Goal: Information Seeking & Learning: Learn about a topic

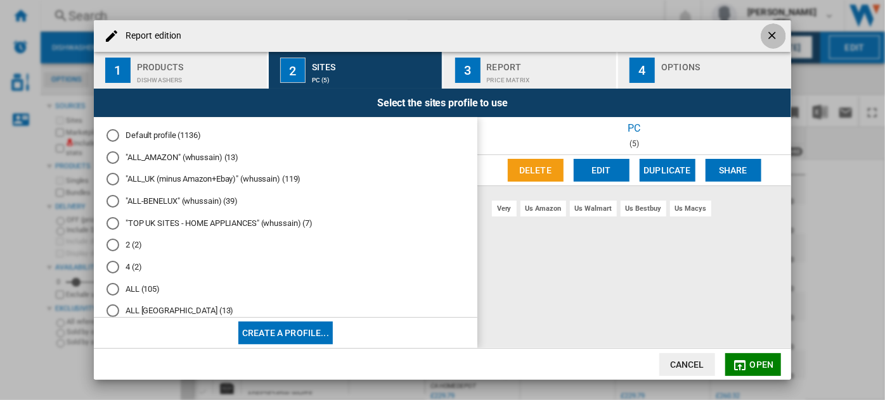
click at [767, 40] on ng-md-icon "getI18NText('BUTTONS.CLOSE_DIALOG')" at bounding box center [772, 36] width 15 height 15
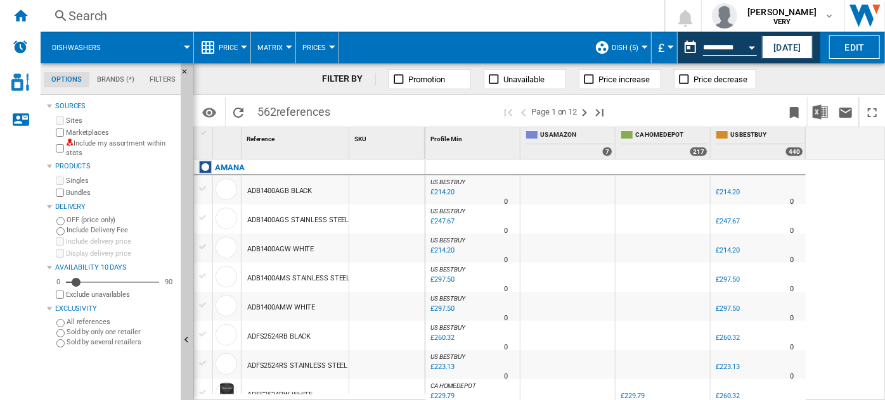
click at [236, 51] on span "Price" at bounding box center [228, 48] width 19 height 8
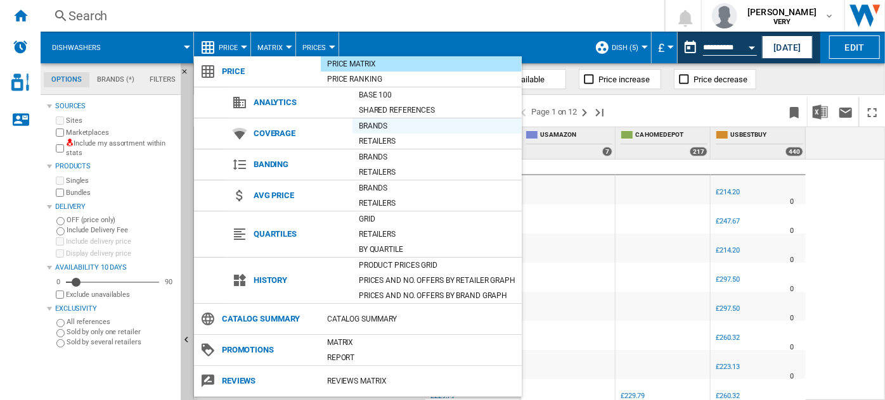
click at [407, 121] on div "Brands" at bounding box center [436, 126] width 169 height 13
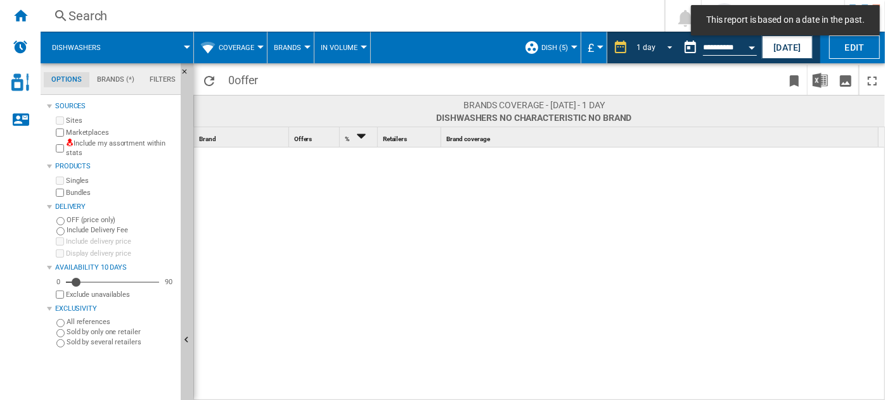
click at [645, 45] on div "1 day" at bounding box center [645, 47] width 19 height 9
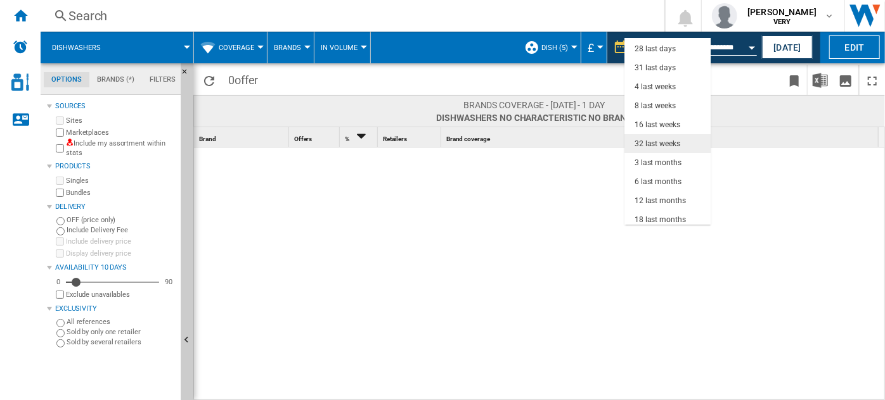
scroll to position [79, 0]
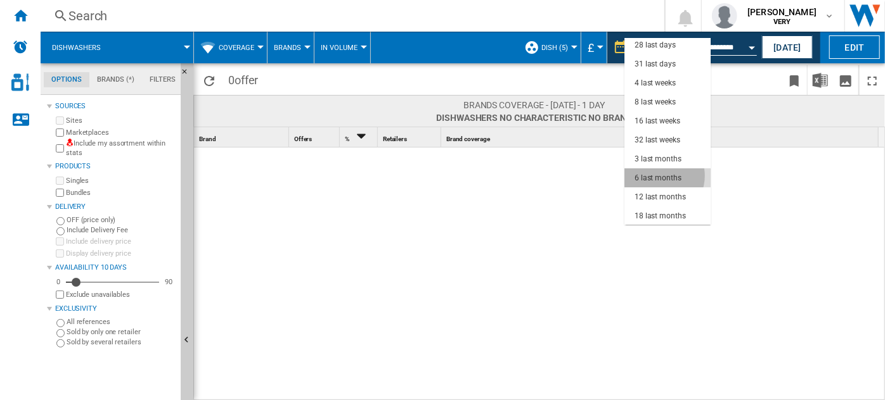
click at [657, 176] on div "6 last months" at bounding box center [657, 178] width 47 height 11
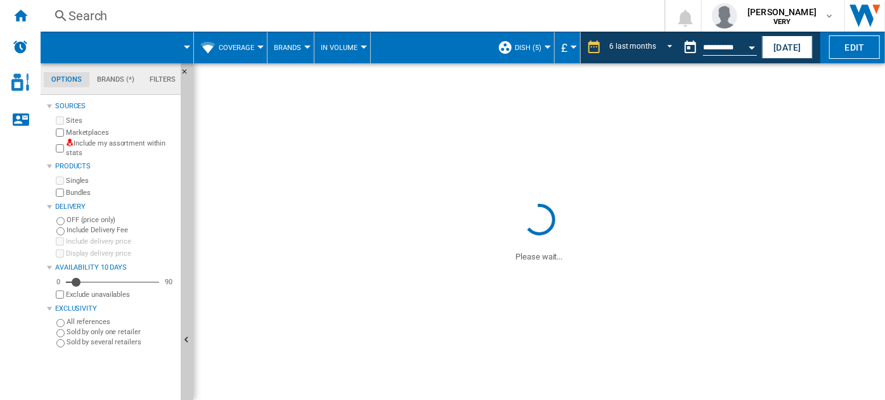
click at [573, 46] on div "Currency" at bounding box center [573, 47] width 6 height 3
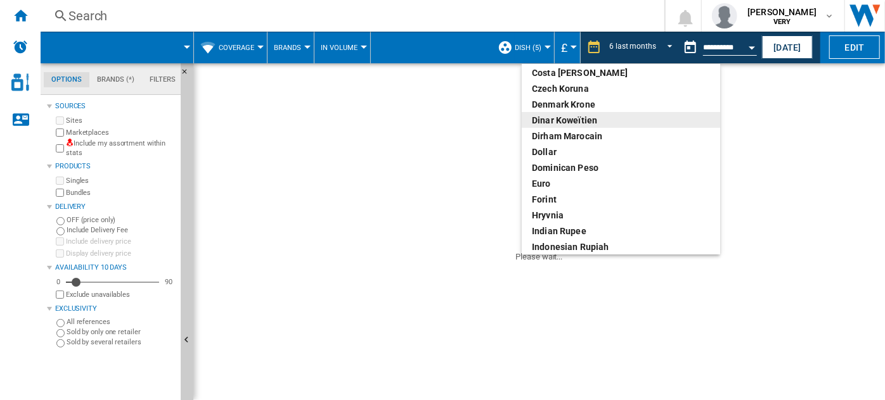
scroll to position [129, 0]
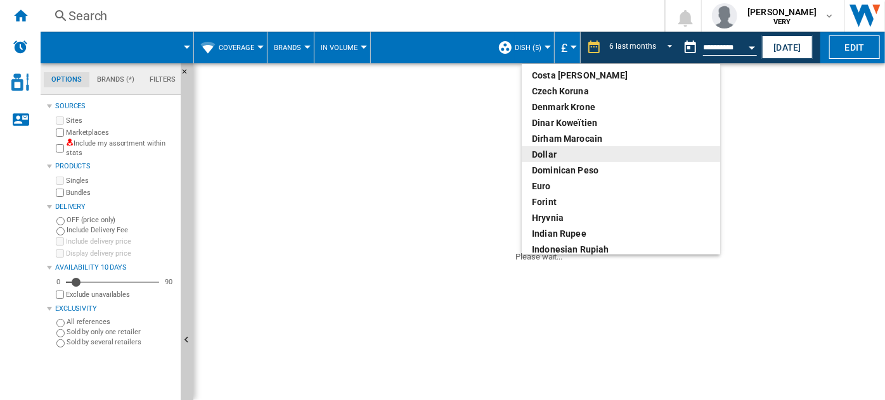
click at [544, 149] on div "dollar" at bounding box center [621, 154] width 178 height 13
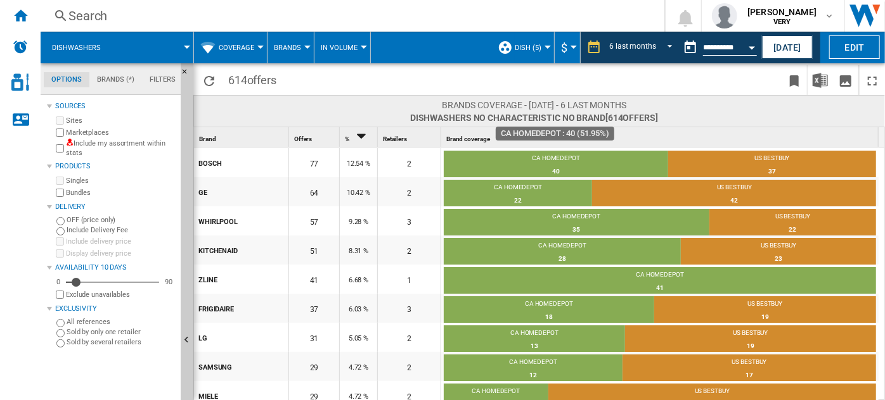
click at [544, 151] on td "CA HOMEDEPOT 40 51.95%" at bounding box center [556, 165] width 224 height 29
click at [544, 150] on table "CA HOMEDEPOT 40 51.95% US BESTBUY 37 48.05%" at bounding box center [660, 166] width 432 height 32
click at [647, 40] on md-select-value "6 last months" at bounding box center [643, 47] width 70 height 19
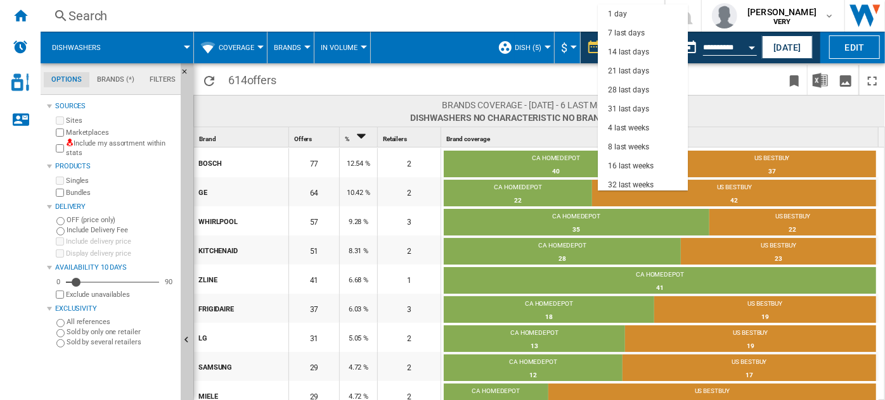
scroll to position [80, 0]
click at [656, 139] on md-option "6 last months" at bounding box center [642, 143] width 90 height 19
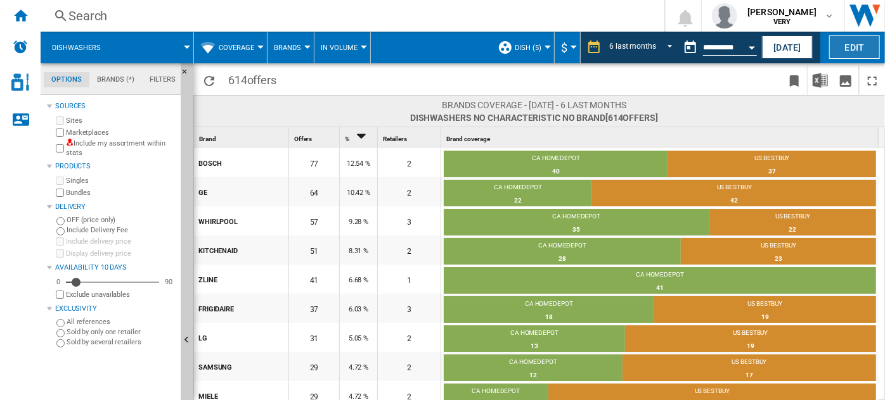
click at [848, 45] on button "Edit" at bounding box center [854, 46] width 51 height 23
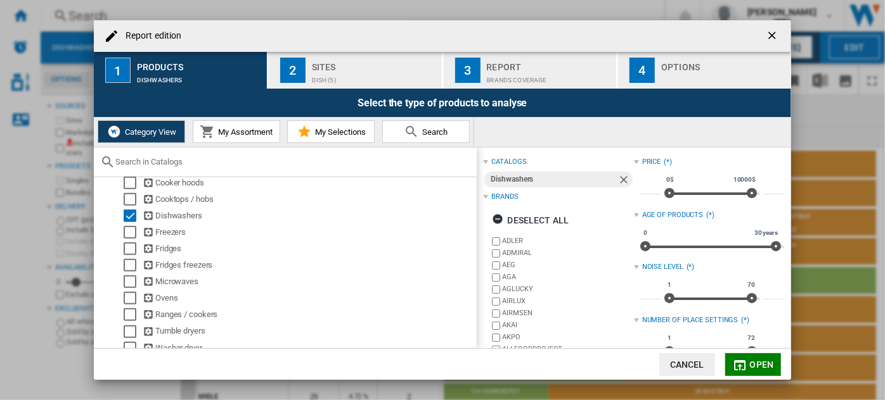
scroll to position [570, 0]
click at [129, 220] on div "Select" at bounding box center [130, 214] width 13 height 13
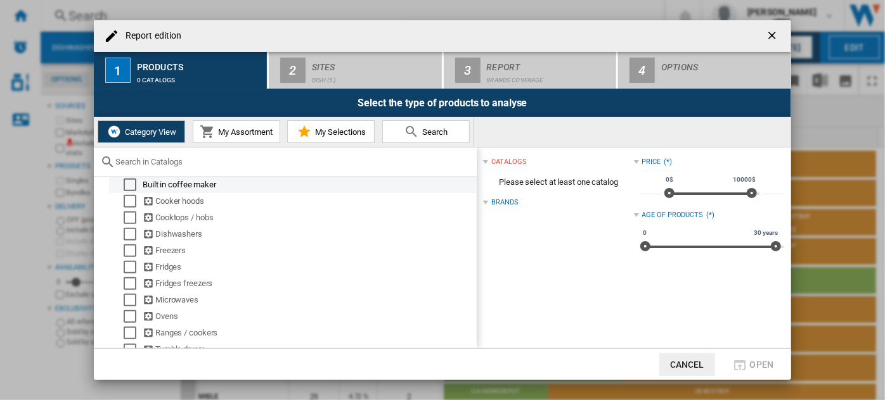
scroll to position [556, 0]
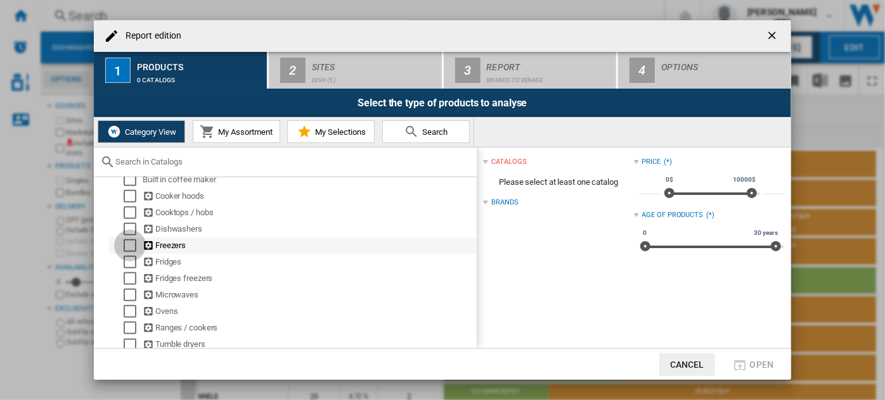
click at [128, 246] on div "Select" at bounding box center [130, 246] width 13 height 13
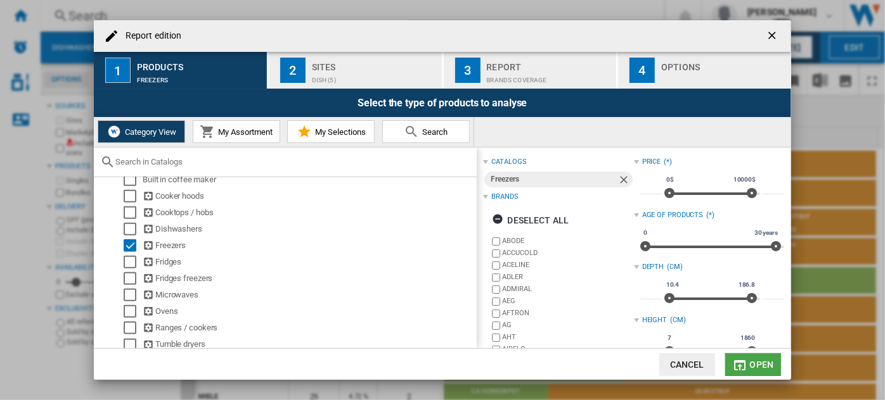
click at [748, 361] on button "Open" at bounding box center [753, 365] width 56 height 23
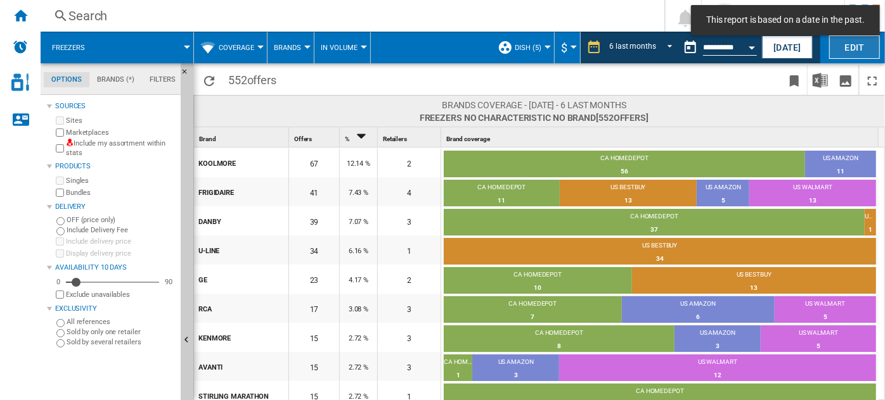
click at [835, 51] on button "Edit" at bounding box center [854, 46] width 51 height 23
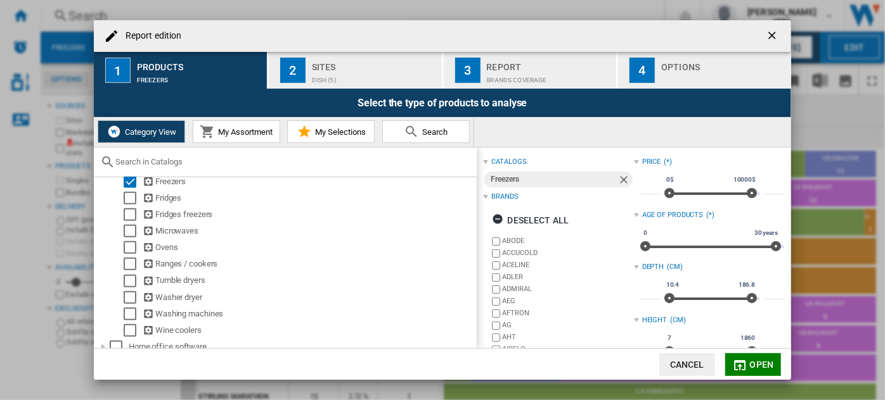
scroll to position [621, 0]
click at [129, 185] on div "Select" at bounding box center [130, 180] width 13 height 13
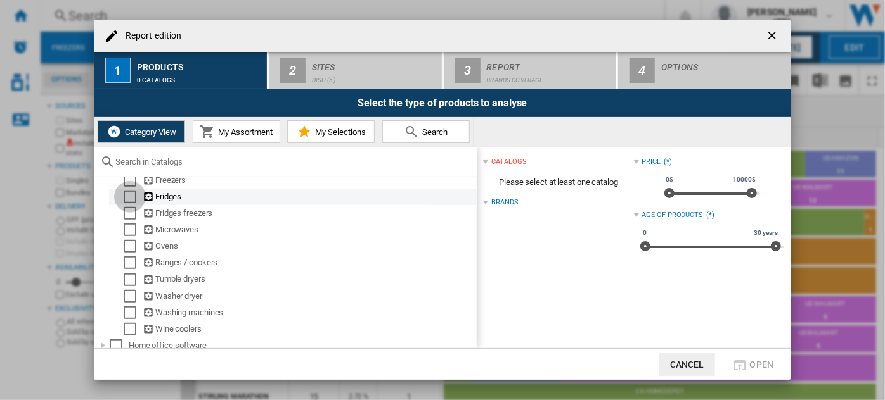
click at [127, 201] on div "Select" at bounding box center [130, 197] width 13 height 13
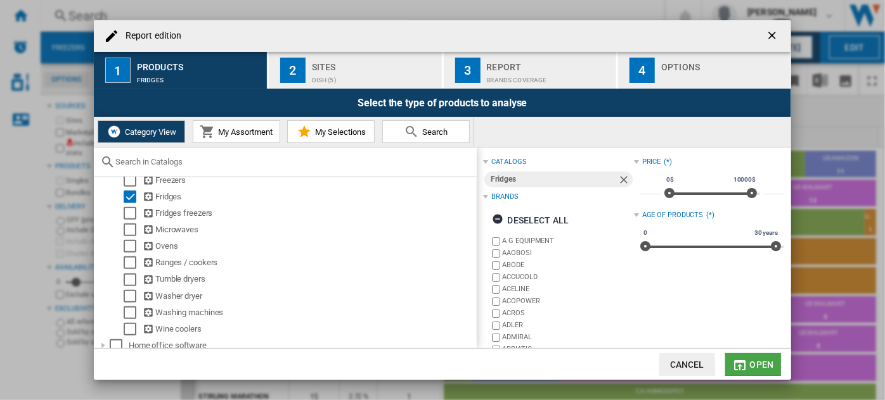
click at [752, 360] on span "Open" at bounding box center [762, 365] width 24 height 10
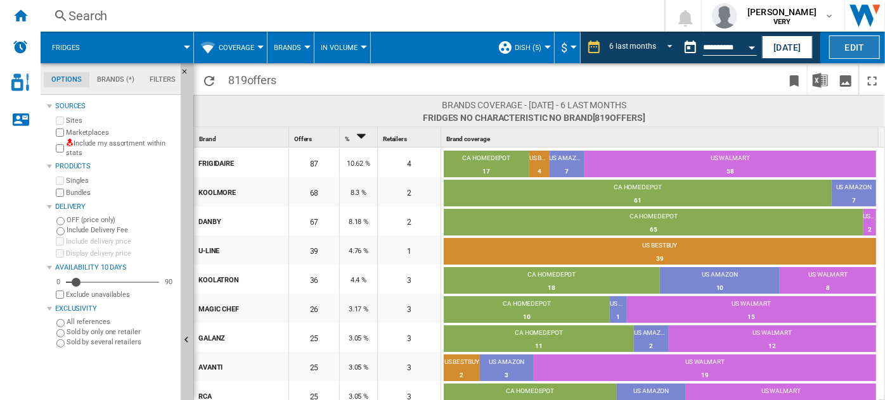
click at [850, 53] on button "Edit" at bounding box center [854, 46] width 51 height 23
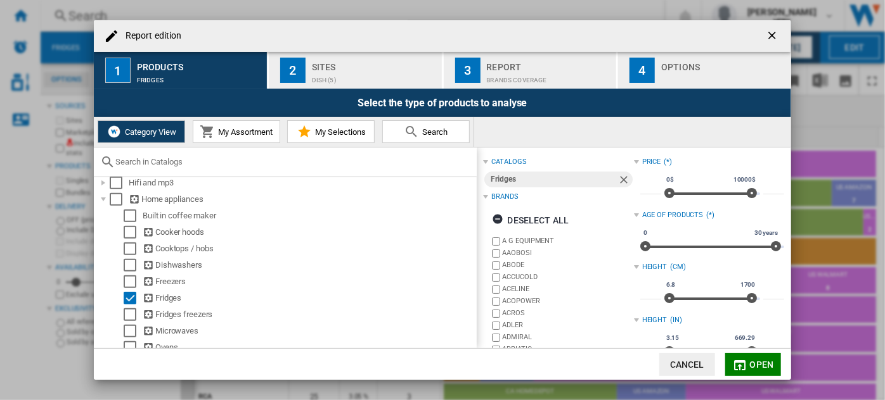
scroll to position [524, 0]
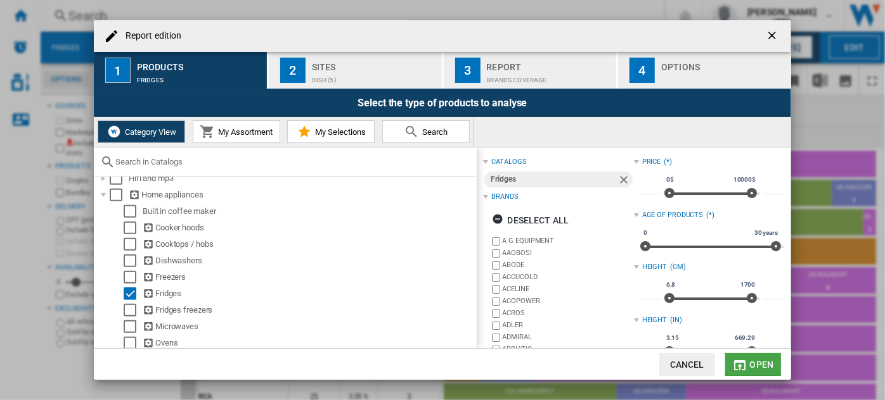
click at [750, 367] on span "Open" at bounding box center [762, 365] width 24 height 10
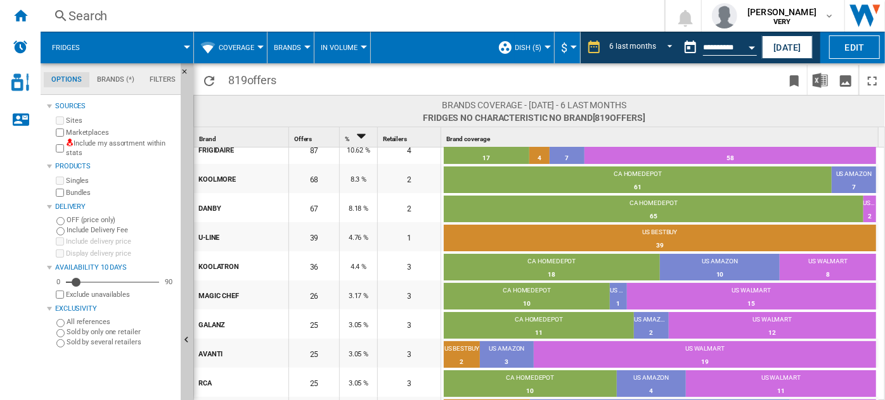
scroll to position [0, 0]
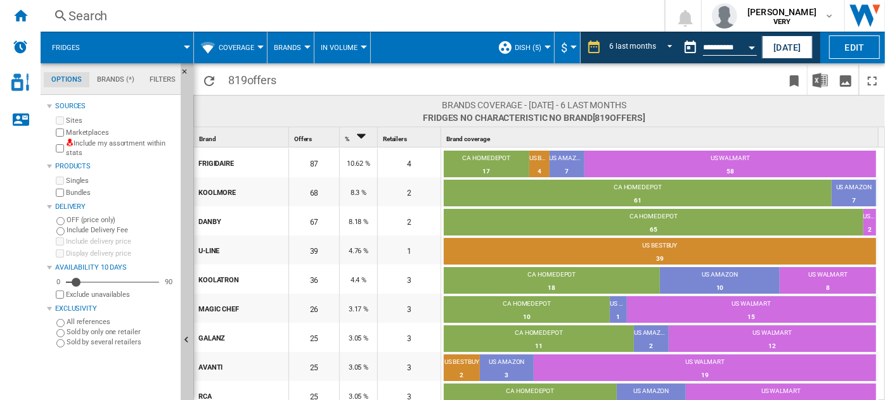
click at [241, 44] on span "Coverage" at bounding box center [236, 48] width 35 height 8
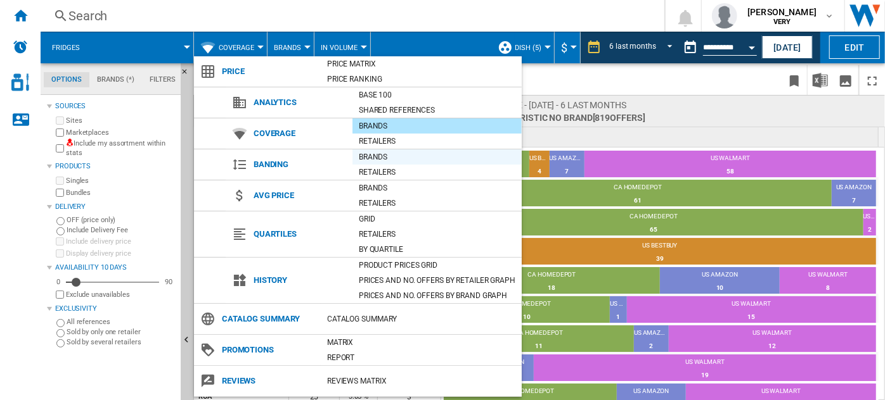
click at [386, 159] on div "Brands" at bounding box center [436, 157] width 169 height 13
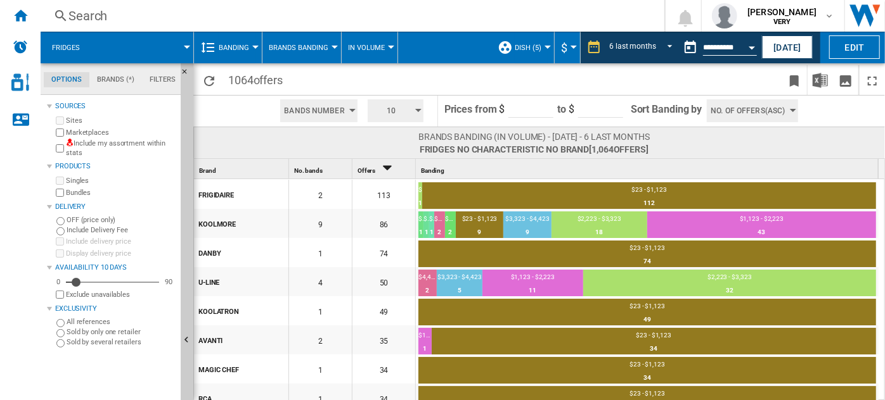
click at [240, 40] on button "Banding" at bounding box center [237, 48] width 37 height 32
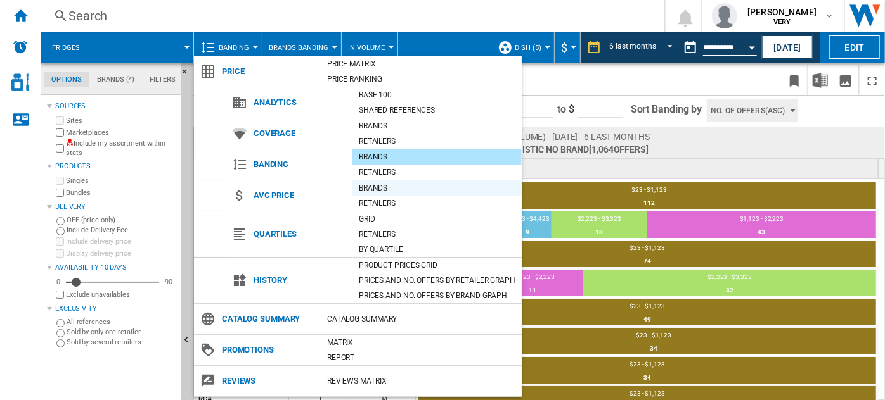
click at [374, 184] on div "Brands" at bounding box center [436, 188] width 169 height 13
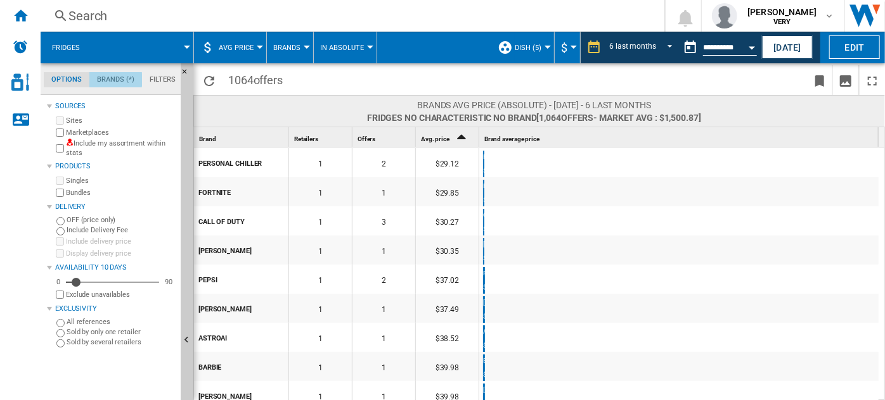
click at [103, 80] on md-tab-item "Brands (*)" at bounding box center [115, 79] width 53 height 15
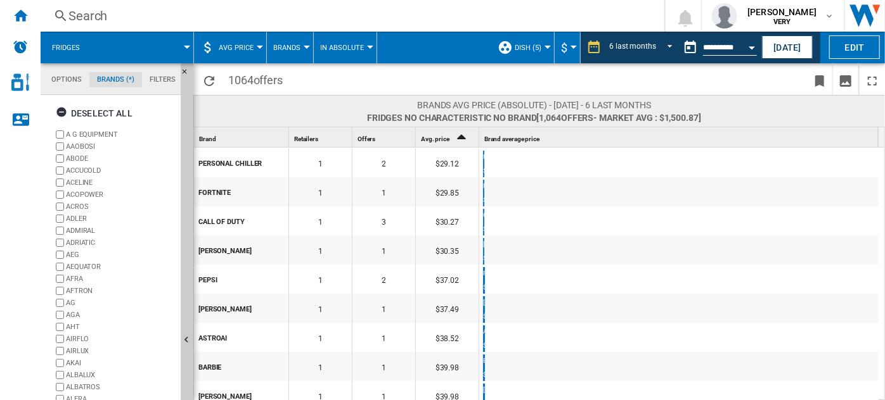
scroll to position [110, 0]
click at [72, 390] on div "+Show all" at bounding box center [114, 387] width 122 height 10
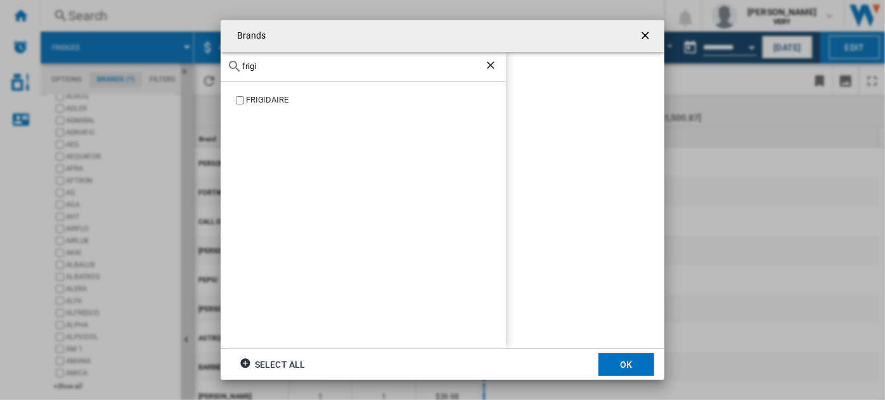
click at [269, 96] on div "FRIGIDAIRE" at bounding box center [376, 100] width 260 height 12
click at [279, 68] on input "frigi" at bounding box center [363, 66] width 242 height 10
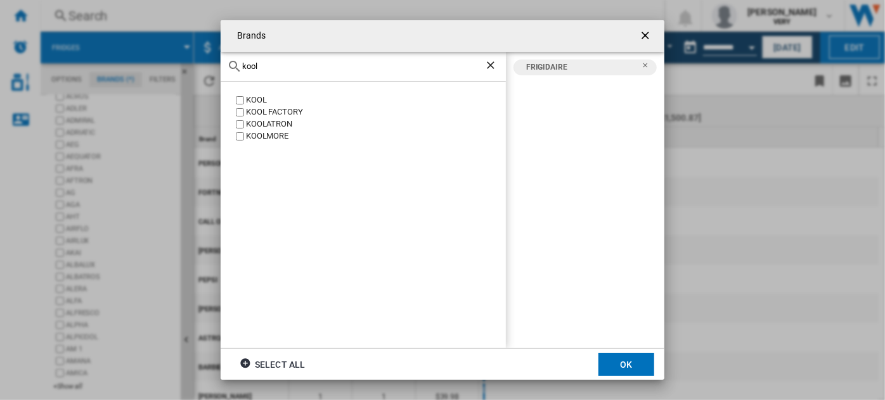
click at [265, 136] on div "KOOLMORE" at bounding box center [376, 137] width 260 height 12
click at [279, 70] on input "kool" at bounding box center [363, 66] width 242 height 10
type input "k"
click at [255, 98] on div "DANBY" at bounding box center [376, 100] width 260 height 12
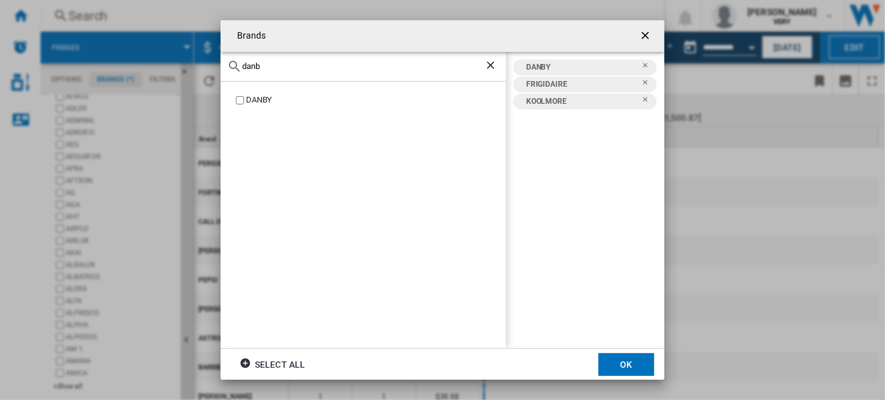
click at [295, 62] on input "danb" at bounding box center [363, 66] width 242 height 10
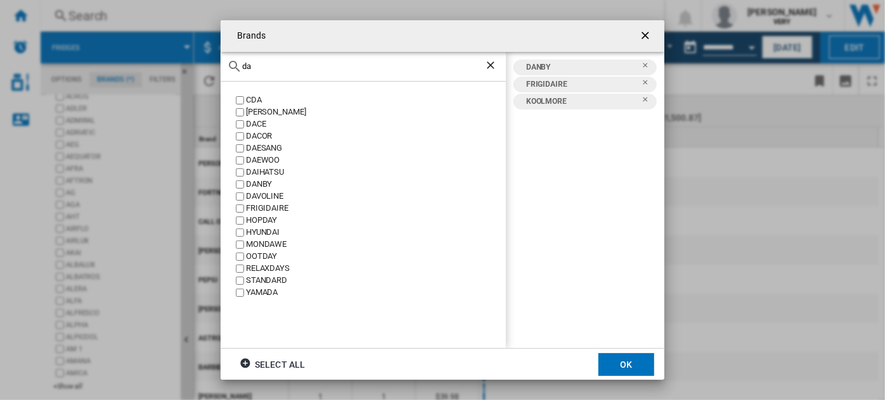
type input "d"
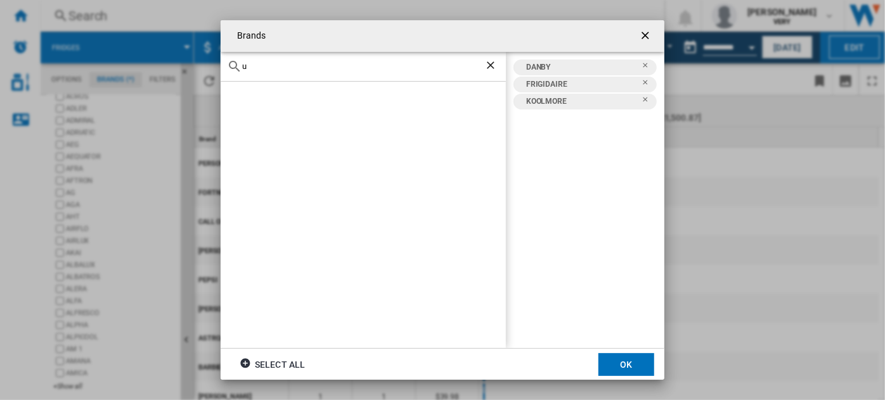
type input "u"
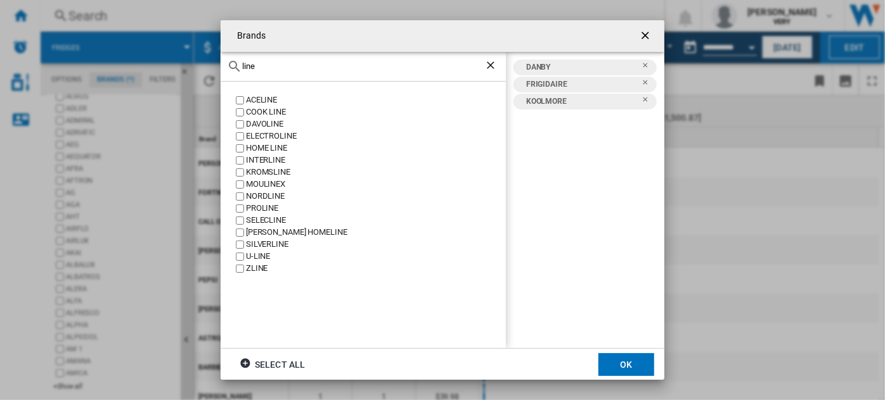
click at [261, 256] on div "U-LINE" at bounding box center [376, 257] width 260 height 12
click at [272, 67] on input "line" at bounding box center [363, 66] width 242 height 10
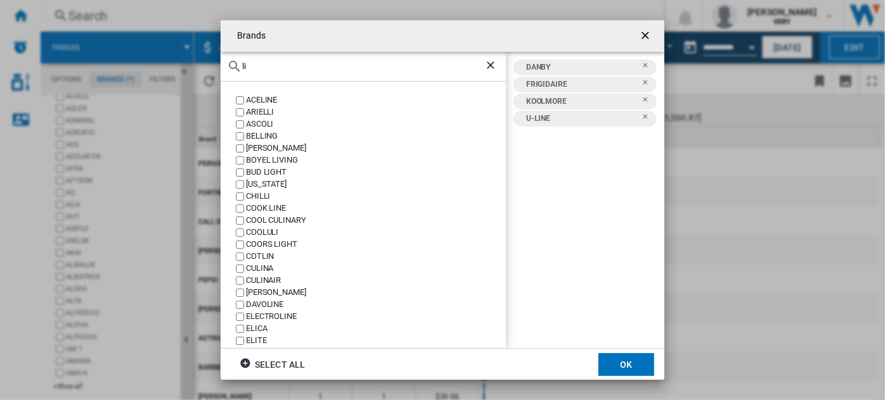
type input "l"
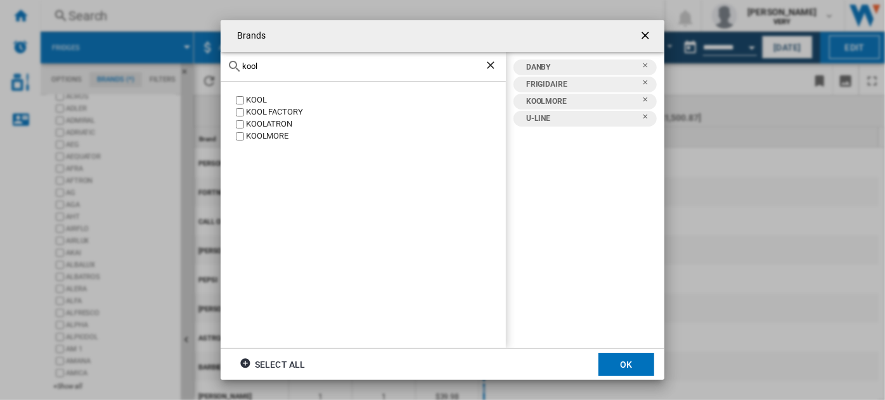
click at [264, 121] on div "KOOLATRON" at bounding box center [376, 124] width 260 height 12
drag, startPoint x: 279, startPoint y: 65, endPoint x: 181, endPoint y: 77, distance: 98.9
click at [181, 77] on div "Brands kool KOOL KOOL FACTORY KOOLATRON [GEOGRAPHIC_DATA] [GEOGRAPHIC_DATA] FRI…" at bounding box center [442, 200] width 885 height 400
click at [267, 111] on div "MAGIC CHEF" at bounding box center [376, 112] width 260 height 12
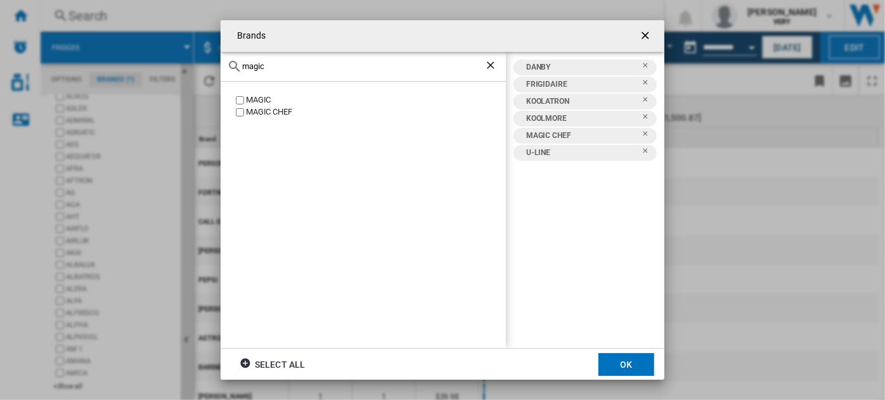
drag, startPoint x: 280, startPoint y: 67, endPoint x: 176, endPoint y: 80, distance: 104.8
click at [176, 80] on div "Brands magic MAGIC MAGIC CHEF [GEOGRAPHIC_DATA] FRIGIDAIRE KOOLATRON [GEOGRAPHI…" at bounding box center [442, 200] width 885 height 400
click at [262, 101] on div "GALANZ" at bounding box center [376, 100] width 260 height 12
drag, startPoint x: 272, startPoint y: 60, endPoint x: 196, endPoint y: 67, distance: 75.7
click at [196, 67] on div "Brands gala [GEOGRAPHIC_DATA] GALAXY [GEOGRAPHIC_DATA] FRIGIDAIRE [GEOGRAPHIC_D…" at bounding box center [442, 200] width 885 height 400
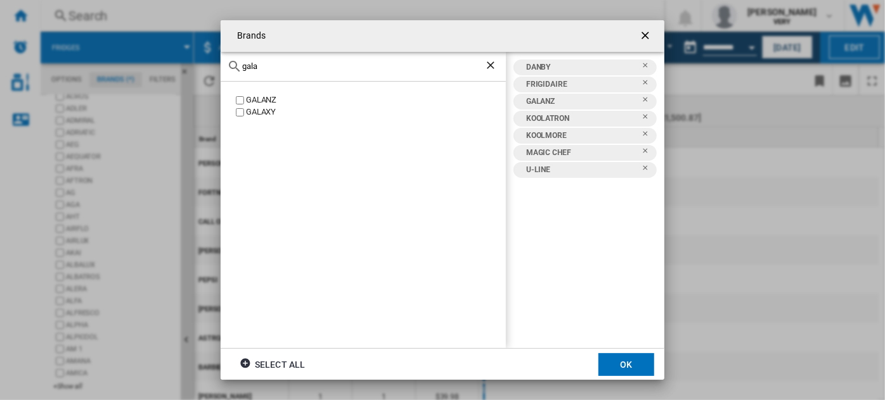
click at [274, 63] on input "gala" at bounding box center [363, 66] width 242 height 10
click at [255, 107] on div "AVANTI" at bounding box center [376, 112] width 260 height 12
drag, startPoint x: 275, startPoint y: 60, endPoint x: 271, endPoint y: 66, distance: 7.4
click at [271, 66] on div "avan" at bounding box center [362, 67] width 285 height 30
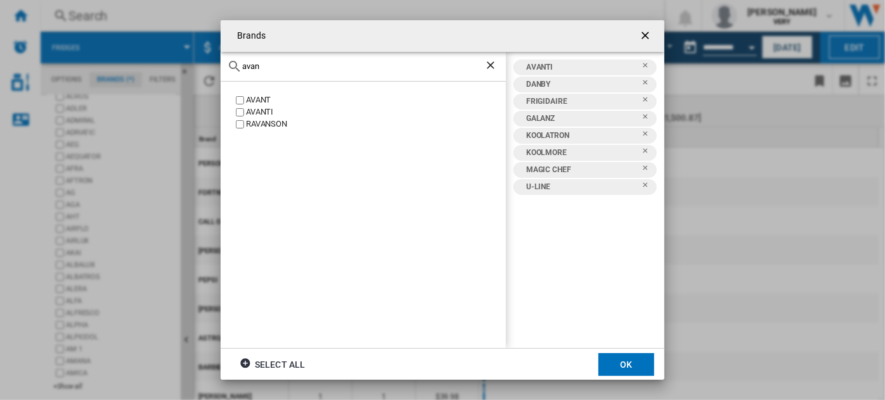
drag, startPoint x: 271, startPoint y: 66, endPoint x: 198, endPoint y: 67, distance: 73.5
click at [198, 67] on div "Brands [GEOGRAPHIC_DATA] AVANT AVANTI RAVANSON AVANTI [GEOGRAPHIC_DATA] FRIGIDA…" at bounding box center [442, 200] width 885 height 400
click at [249, 123] on div "RCA" at bounding box center [376, 124] width 260 height 12
drag, startPoint x: 274, startPoint y: 65, endPoint x: 219, endPoint y: 63, distance: 55.2
click at [219, 63] on div "Brands rca ARCA [GEOGRAPHIC_DATA] RCA AVANTI [GEOGRAPHIC_DATA] FRIGIDAIRE [GEOG…" at bounding box center [442, 200] width 885 height 400
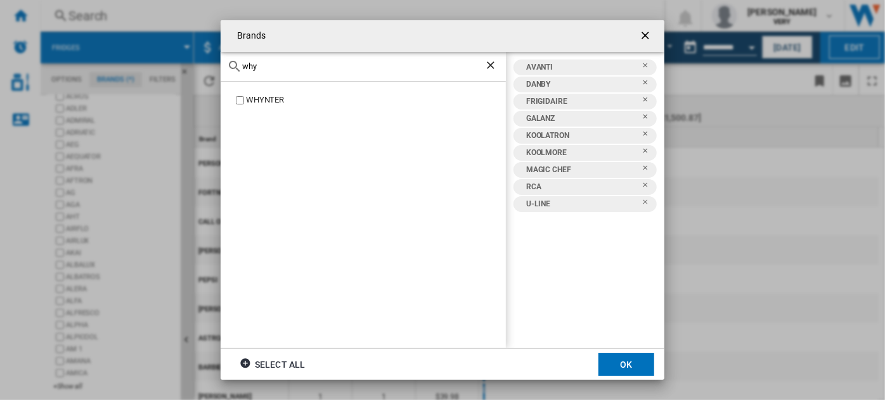
type input "why"
click at [269, 101] on div "WHYNTER" at bounding box center [376, 100] width 260 height 12
click at [622, 362] on button "OK" at bounding box center [626, 365] width 56 height 23
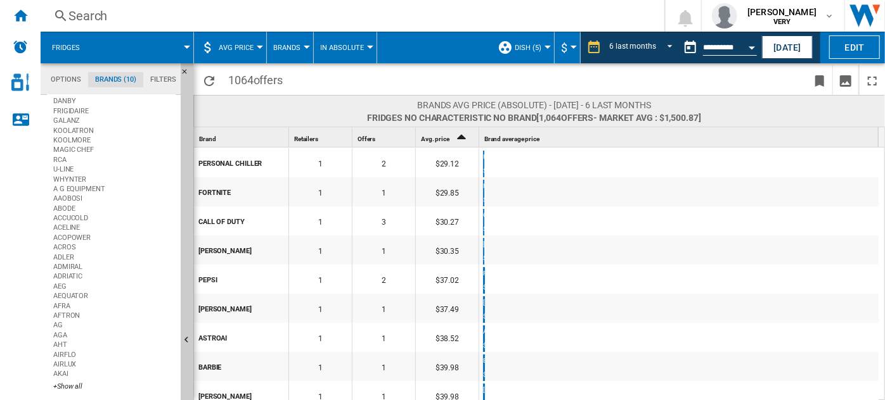
scroll to position [100, 0]
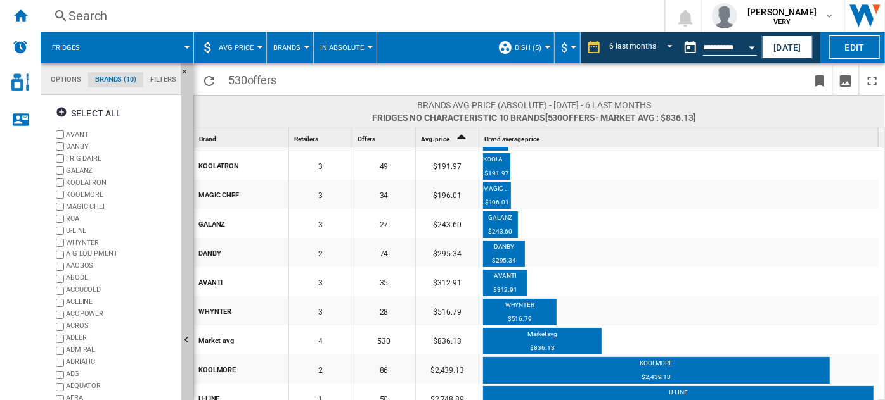
scroll to position [66, 0]
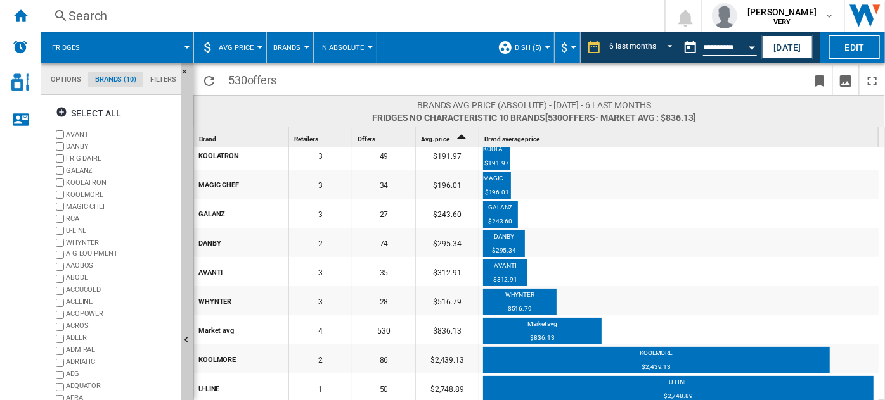
click at [237, 48] on span "AVG Price" at bounding box center [236, 48] width 35 height 8
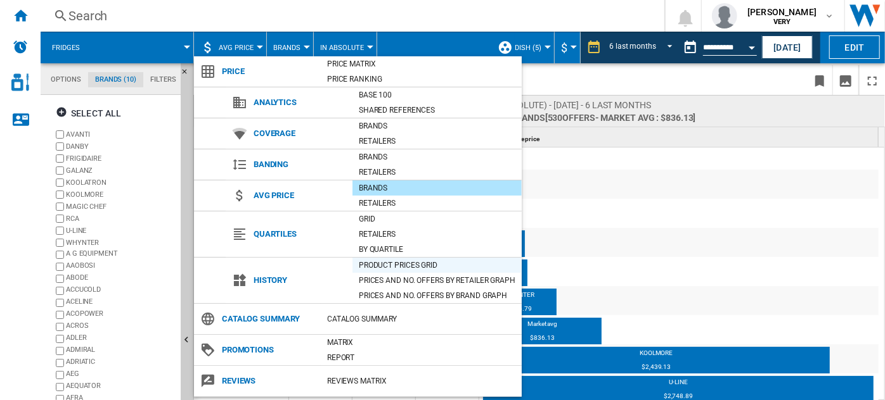
click at [438, 258] on div "Product prices grid" at bounding box center [436, 265] width 169 height 15
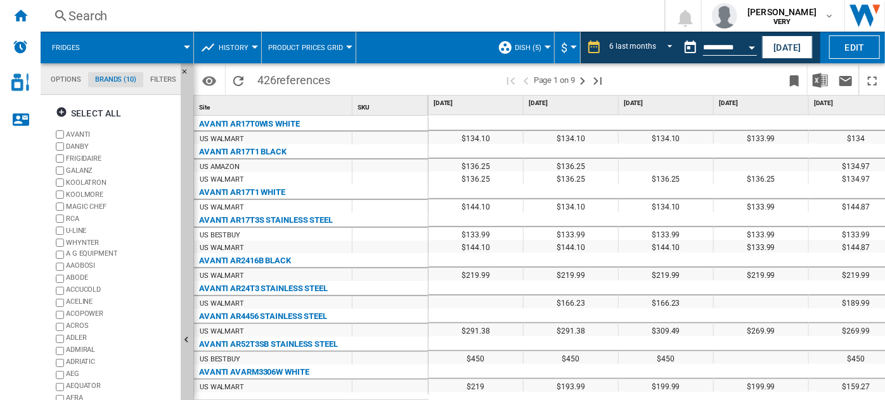
click at [330, 47] on span "Product prices grid" at bounding box center [305, 48] width 75 height 8
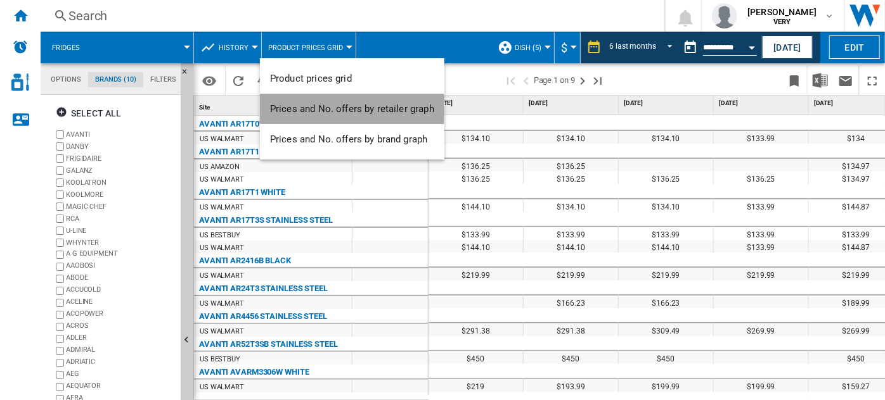
click at [343, 103] on button "Prices and No. offers by retailer graph" at bounding box center [352, 109] width 184 height 30
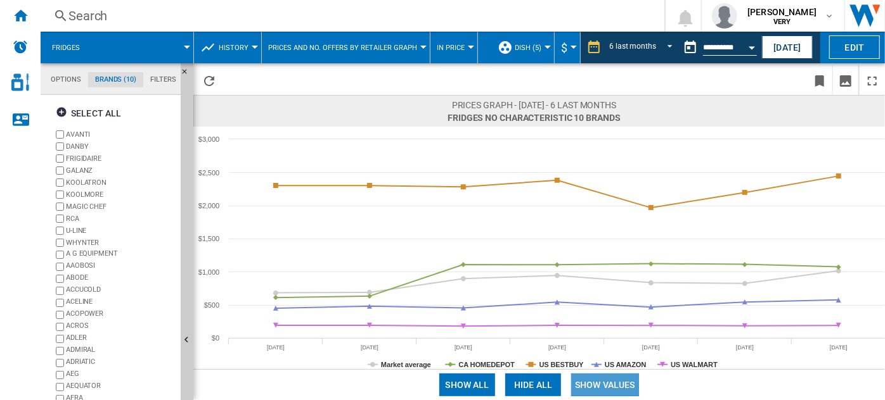
click at [608, 383] on button "Show values" at bounding box center [605, 385] width 68 height 23
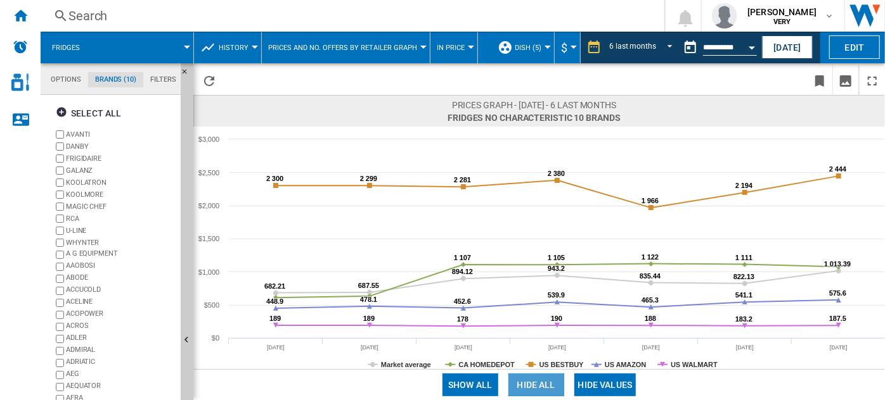
click at [537, 385] on button "Hide all" at bounding box center [536, 385] width 56 height 23
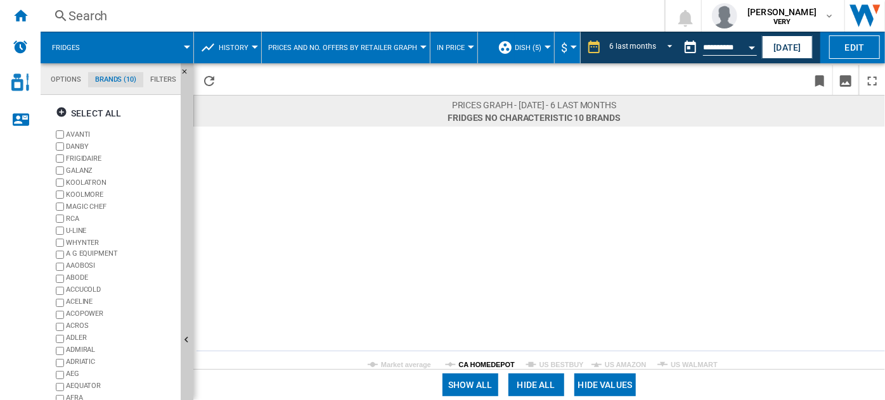
click at [500, 366] on tspan "CA HOMEDEPOT" at bounding box center [487, 365] width 56 height 8
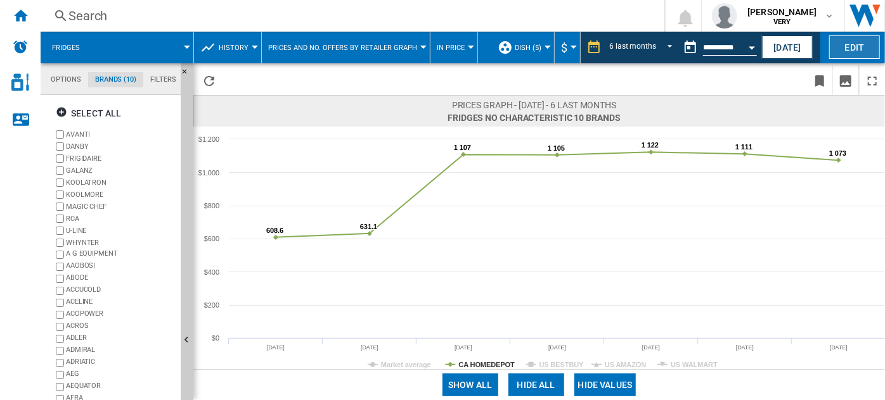
click at [863, 47] on button "Edit" at bounding box center [854, 46] width 51 height 23
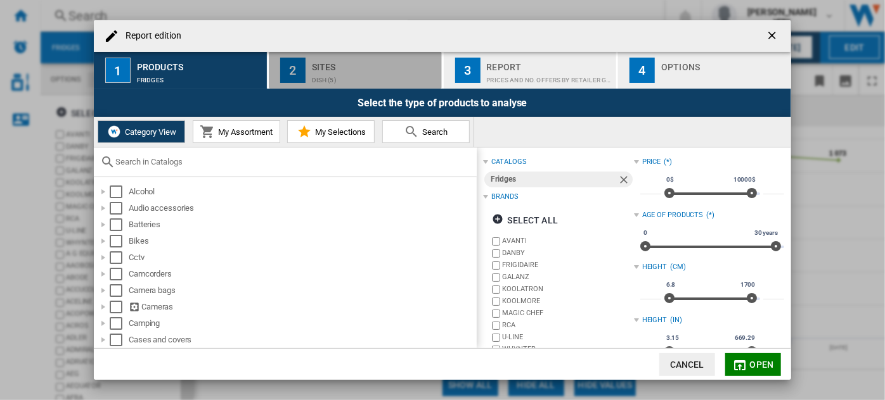
click at [351, 88] on button "2 Sites dish (5)" at bounding box center [356, 70] width 174 height 37
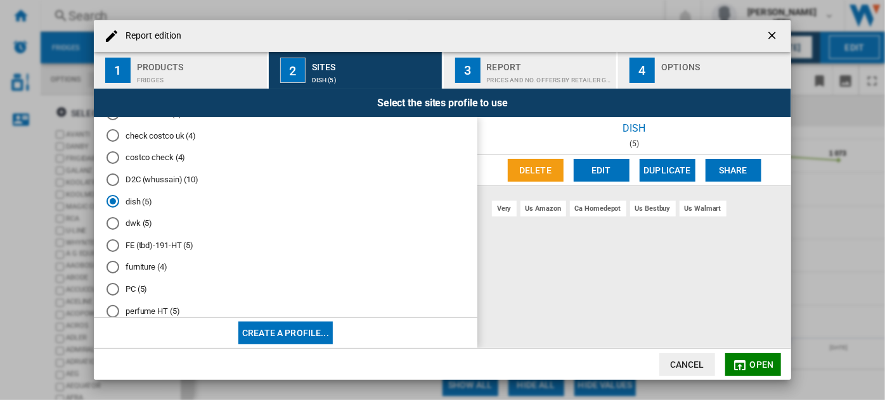
scroll to position [442, 0]
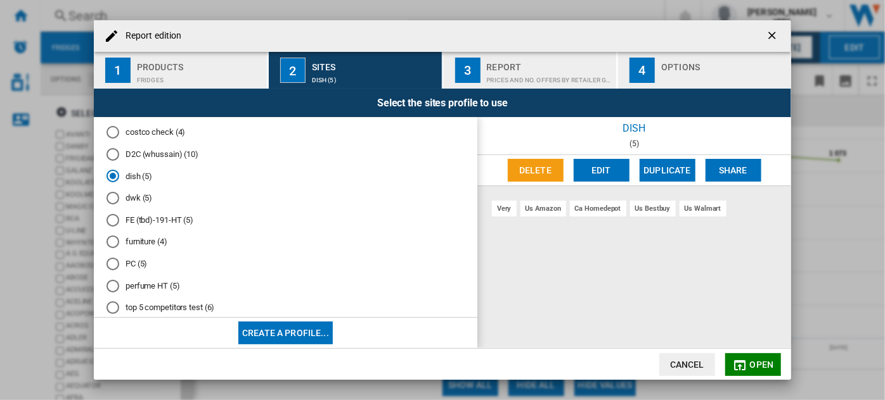
click at [131, 271] on md-radio-button "PC (5)" at bounding box center [285, 265] width 358 height 12
click at [754, 360] on span "Open" at bounding box center [762, 365] width 24 height 10
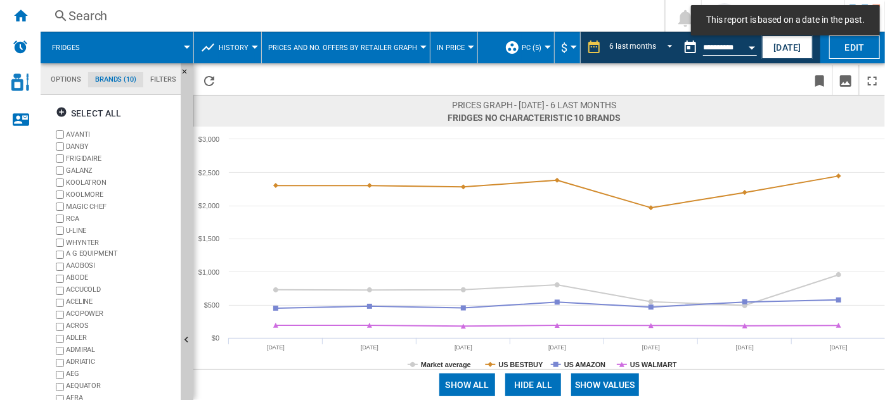
click at [245, 48] on span "History" at bounding box center [234, 48] width 30 height 8
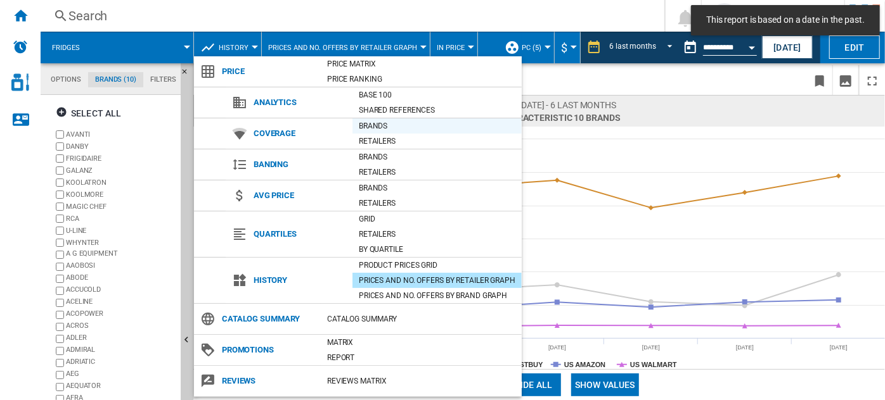
click at [378, 127] on div "Brands" at bounding box center [436, 126] width 169 height 13
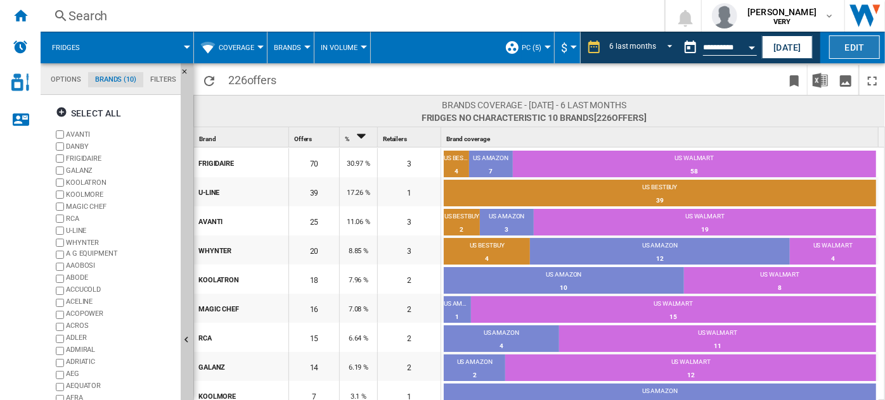
click at [860, 42] on button "Edit" at bounding box center [854, 46] width 51 height 23
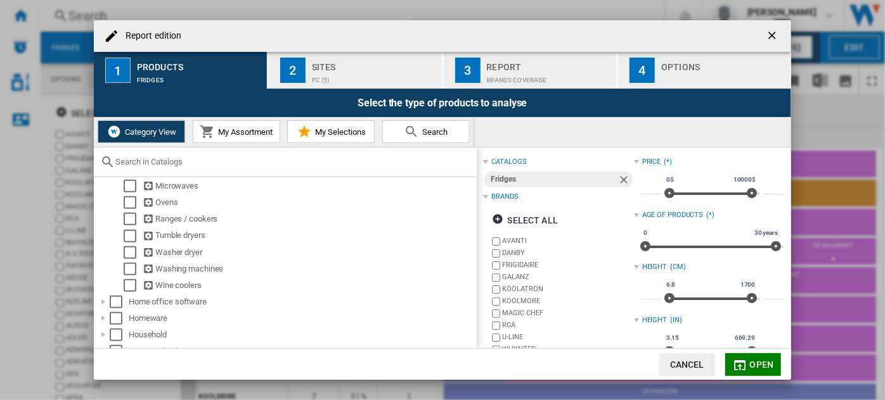
scroll to position [666, 0]
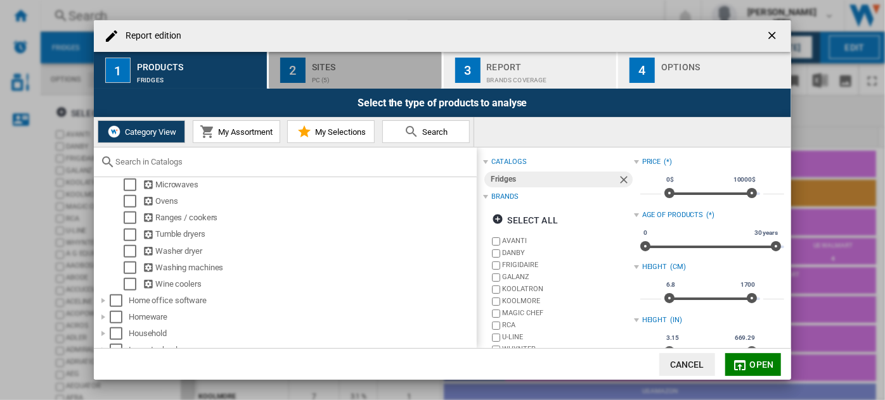
click at [361, 67] on div "Sites" at bounding box center [374, 63] width 125 height 13
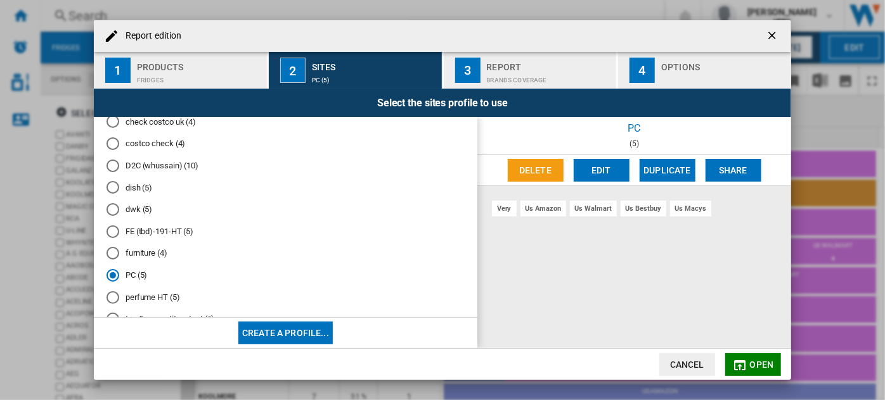
scroll to position [426, 0]
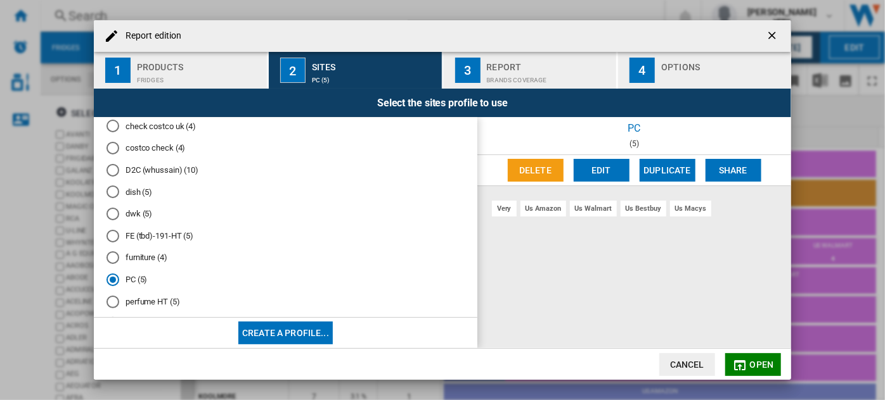
click at [146, 264] on md-radio-button "furniture (4)" at bounding box center [285, 258] width 358 height 12
click at [142, 198] on md-radio-button "dish (5)" at bounding box center [285, 192] width 358 height 12
click at [763, 364] on span "Open" at bounding box center [762, 365] width 24 height 10
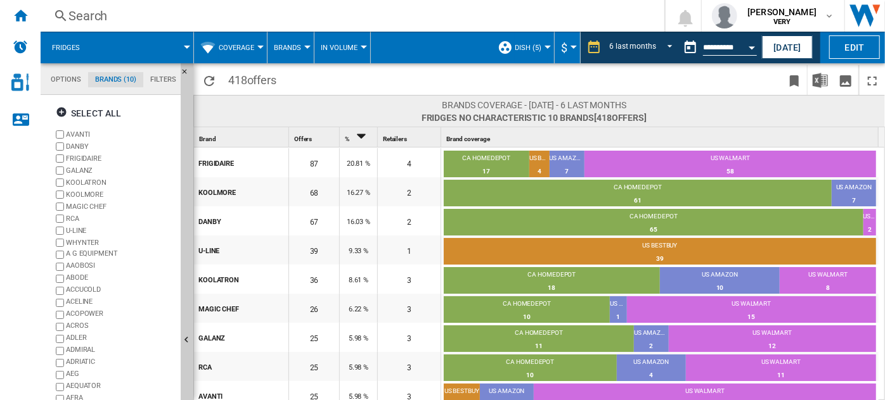
click at [250, 44] on span "Coverage" at bounding box center [236, 48] width 35 height 8
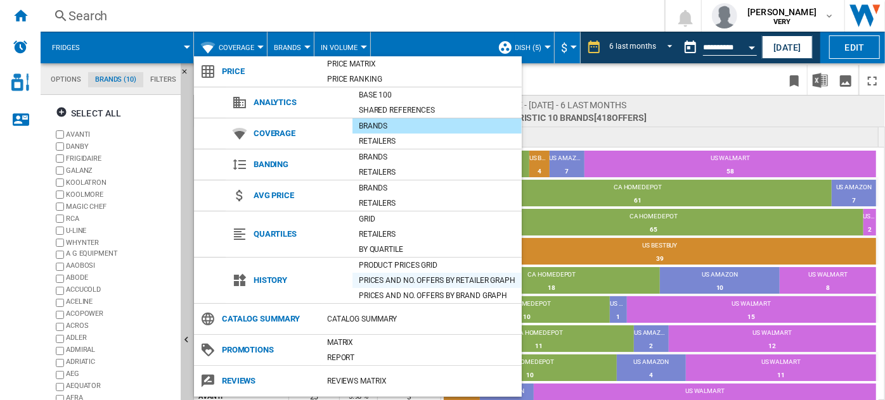
click at [435, 281] on div "Prices and No. offers by retailer graph" at bounding box center [436, 280] width 169 height 13
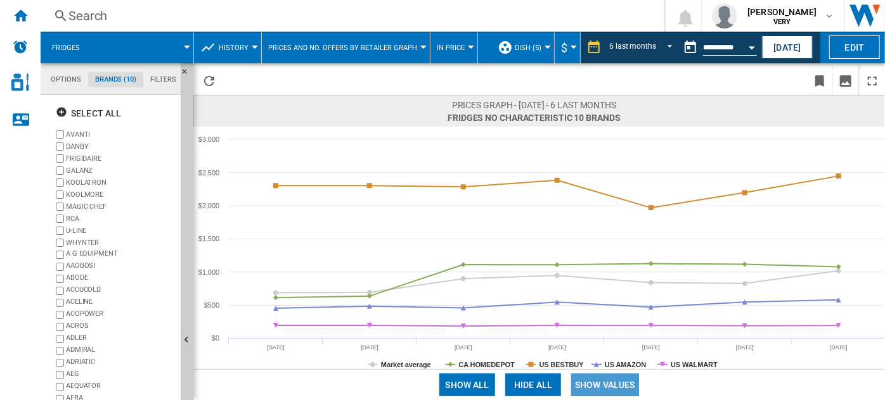
click at [611, 377] on button "Show values" at bounding box center [605, 385] width 68 height 23
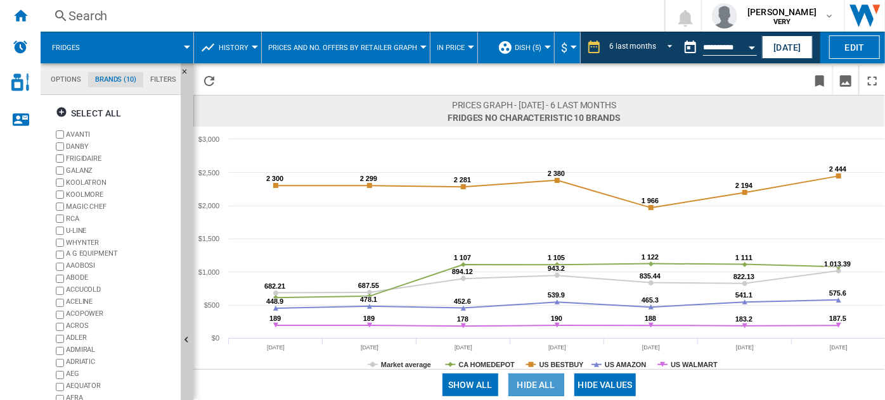
click at [521, 392] on button "Hide all" at bounding box center [536, 385] width 56 height 23
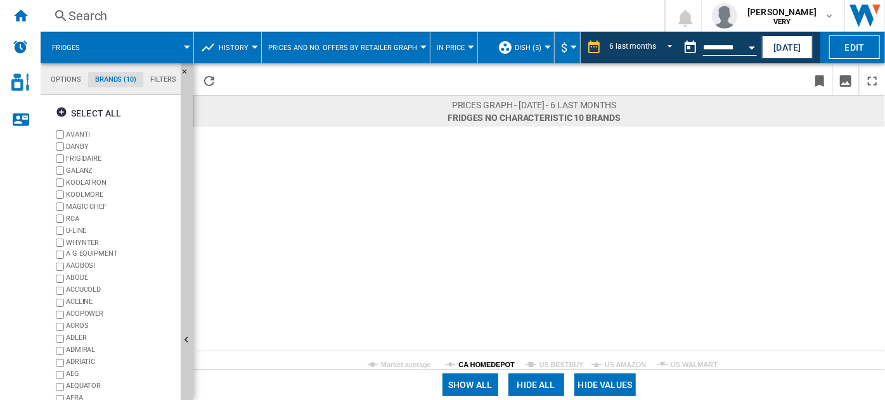
click at [484, 361] on tspan "CA HOMEDEPOT" at bounding box center [487, 365] width 56 height 8
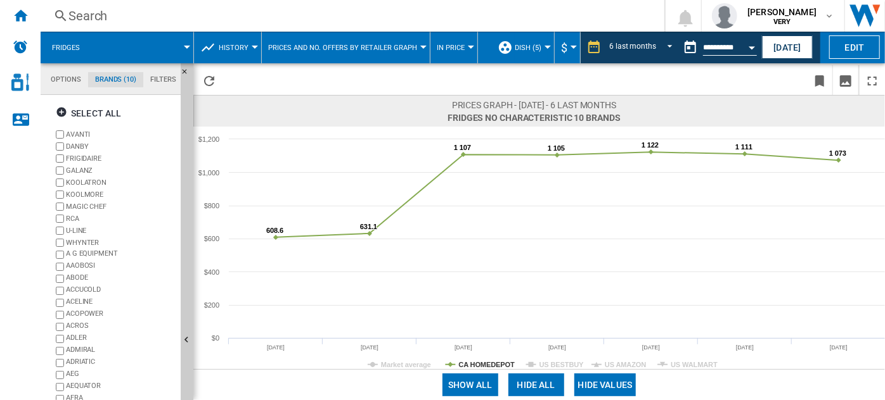
click at [487, 362] on tspan "CA HOMEDEPOT" at bounding box center [487, 365] width 56 height 8
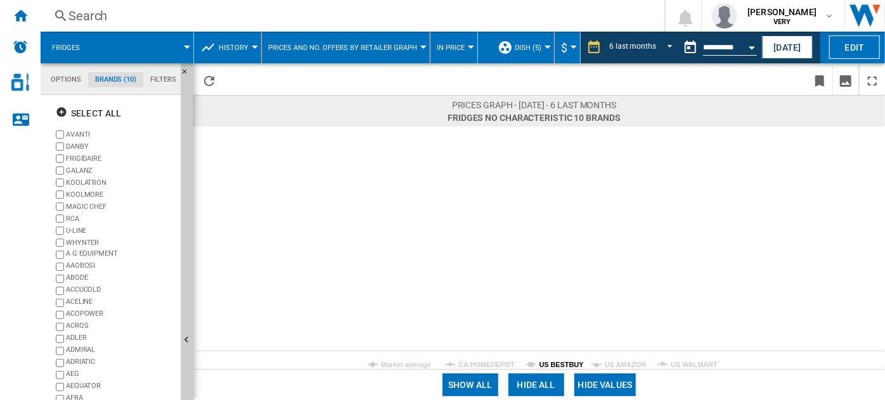
click at [563, 365] on tspan "US BESTBUY" at bounding box center [561, 365] width 45 height 8
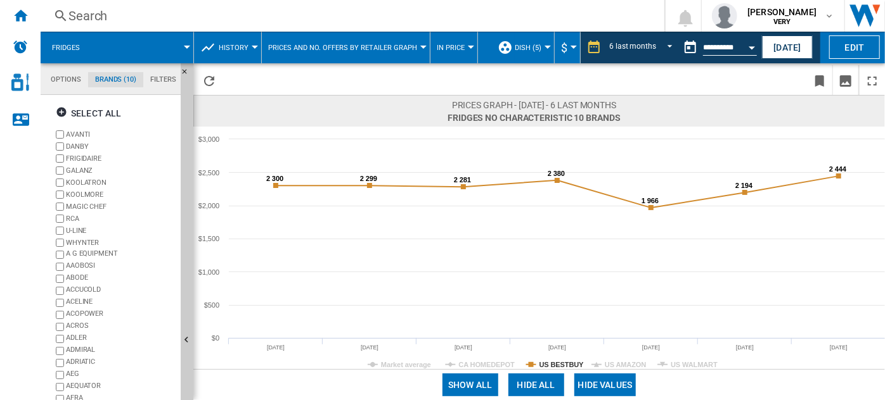
click at [563, 365] on tspan "US BESTBUY" at bounding box center [561, 365] width 45 height 8
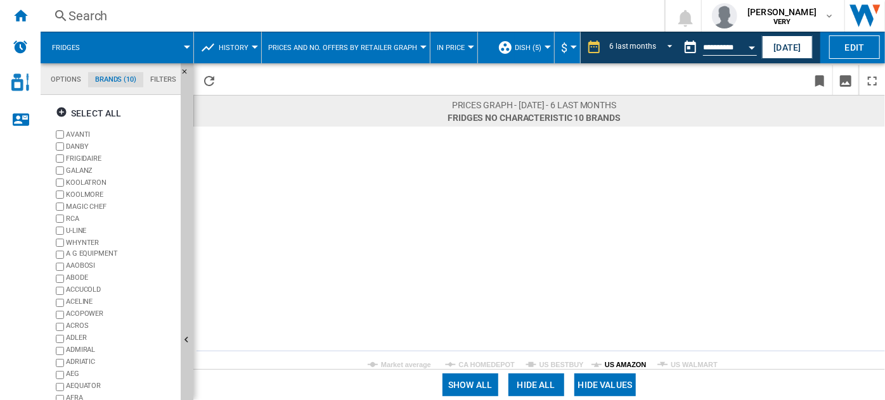
click at [622, 364] on tspan "US AMAZON" at bounding box center [624, 365] width 41 height 8
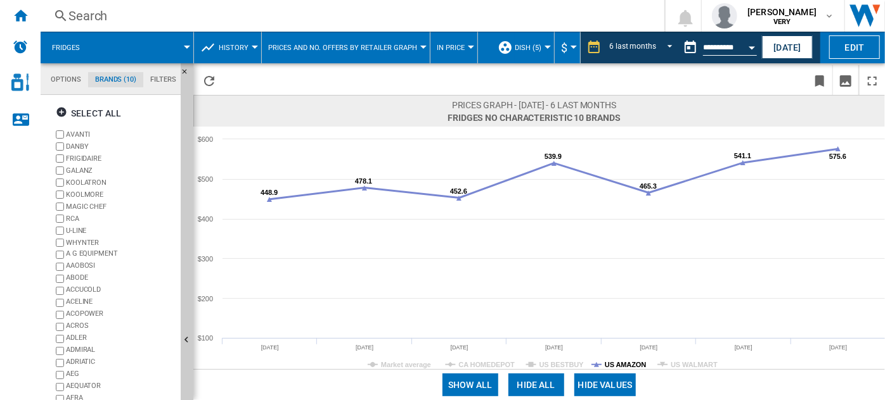
click at [637, 363] on tspan "US AMAZON" at bounding box center [624, 365] width 41 height 8
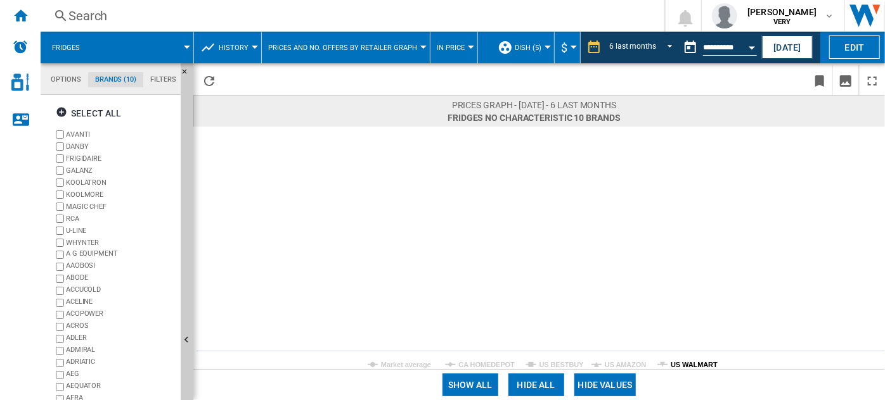
click at [688, 362] on tspan "US WALMART" at bounding box center [693, 365] width 47 height 8
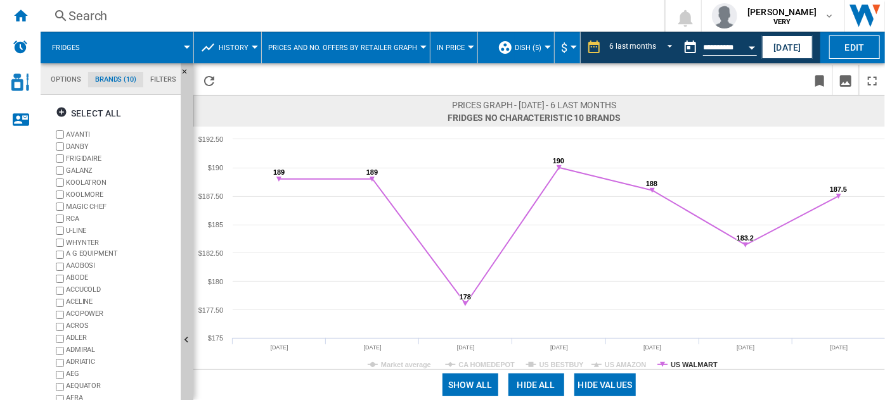
click at [458, 46] on button "In price" at bounding box center [454, 48] width 34 height 32
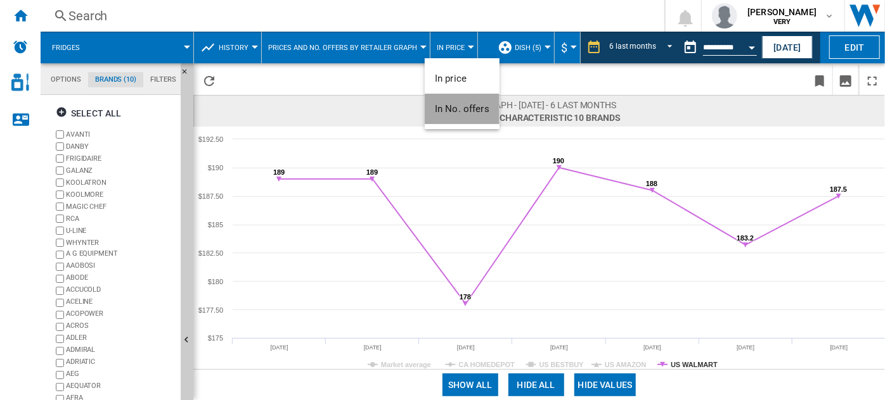
click at [468, 103] on span "In No. offers" at bounding box center [462, 108] width 54 height 11
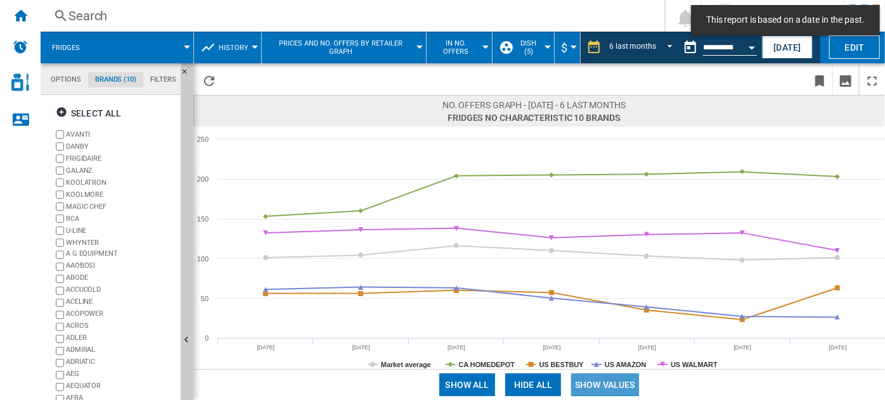
click at [617, 382] on button "Show values" at bounding box center [605, 385] width 68 height 23
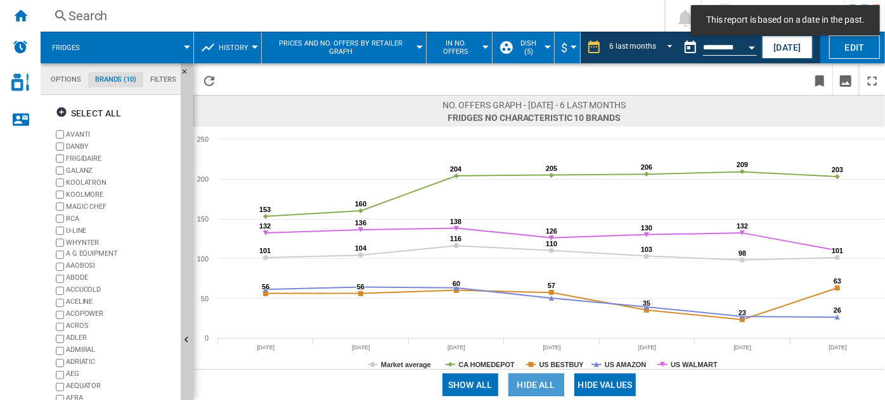
click at [531, 384] on button "Hide all" at bounding box center [536, 385] width 56 height 23
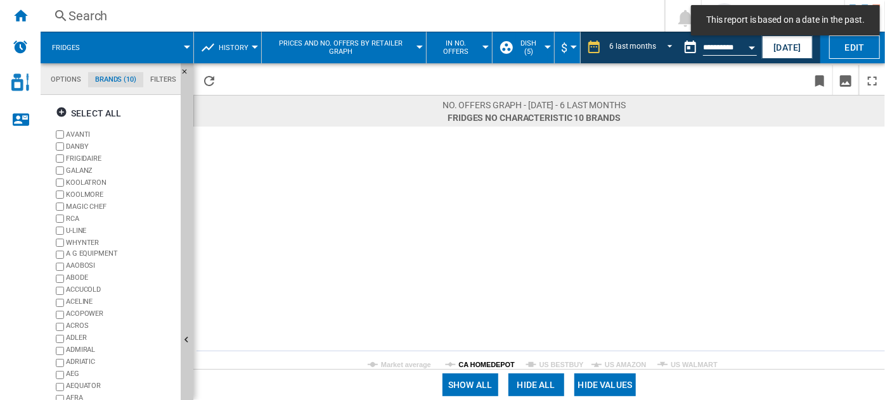
click at [493, 362] on tspan "CA HOMEDEPOT" at bounding box center [487, 365] width 56 height 8
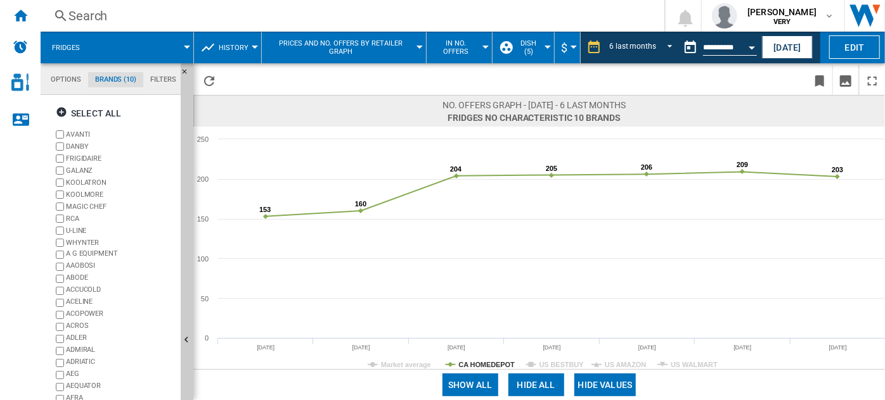
click at [493, 362] on tspan "CA HOMEDEPOT" at bounding box center [487, 365] width 56 height 8
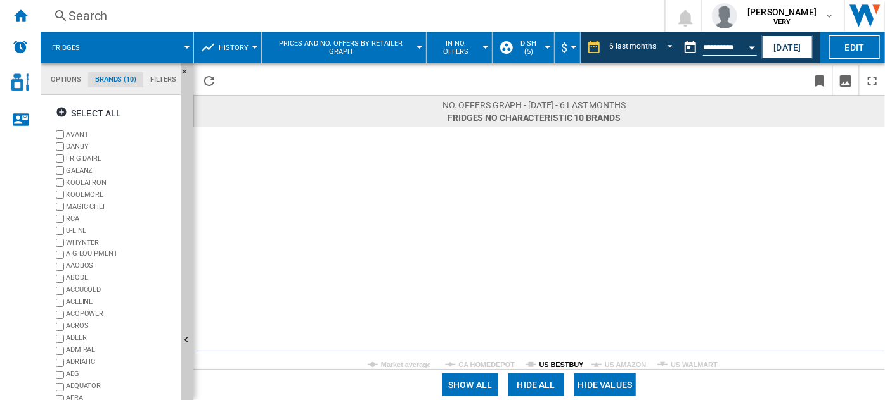
click at [558, 362] on tspan "US BESTBUY" at bounding box center [561, 365] width 45 height 8
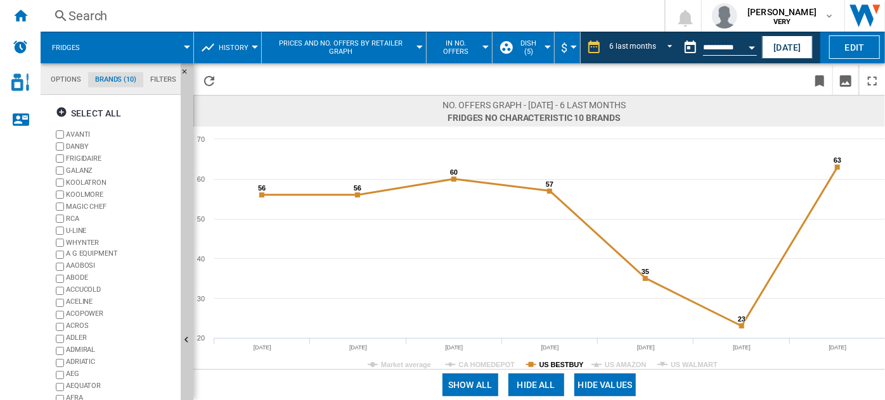
click at [563, 361] on tspan "US BESTBUY" at bounding box center [561, 365] width 45 height 8
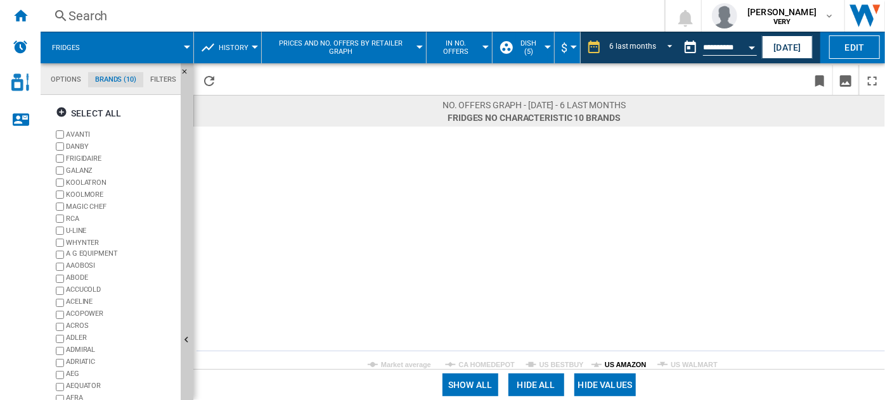
click at [620, 361] on tspan "US AMAZON" at bounding box center [624, 365] width 41 height 8
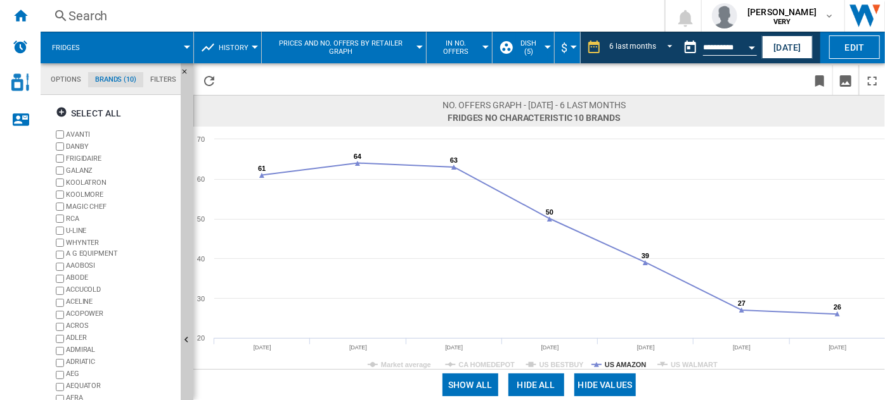
click at [620, 361] on tspan "US AMAZON" at bounding box center [624, 365] width 41 height 8
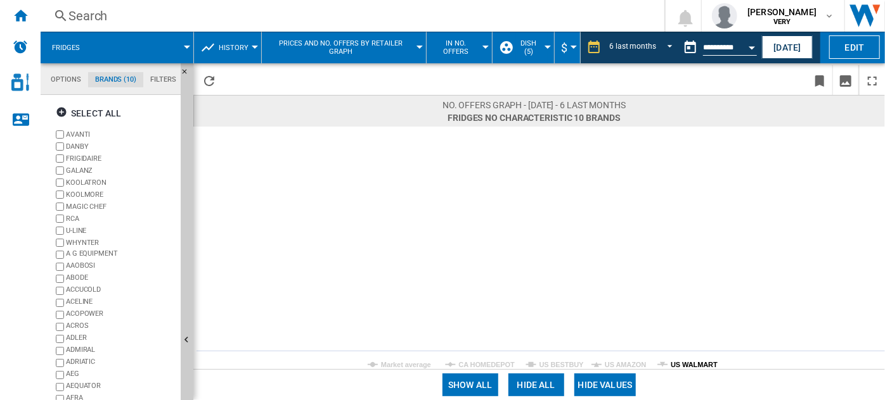
click at [699, 364] on tspan "US WALMART" at bounding box center [693, 365] width 47 height 8
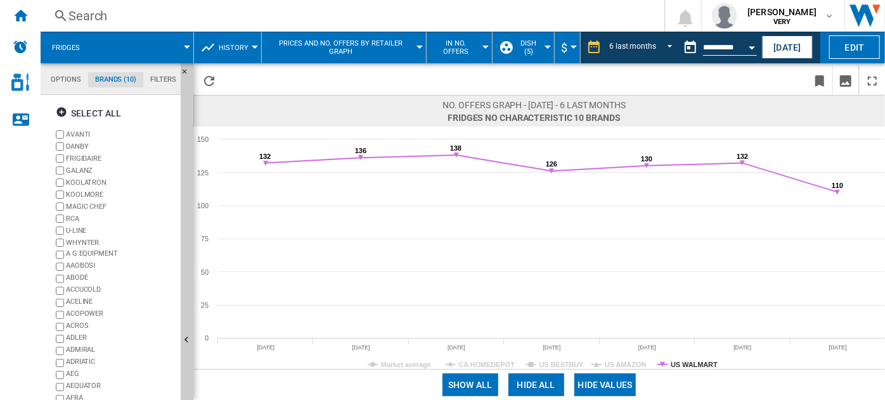
click at [224, 54] on button "History" at bounding box center [237, 48] width 36 height 32
